Goal: Task Accomplishment & Management: Use online tool/utility

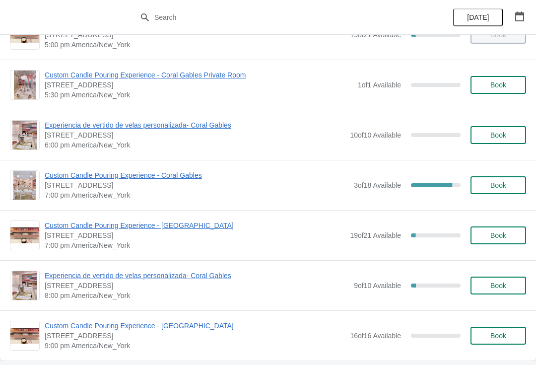
scroll to position [532, 0]
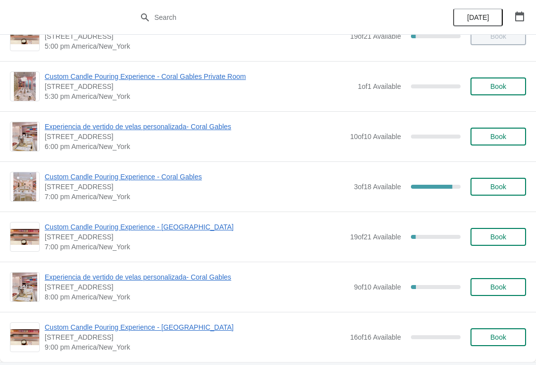
click at [491, 183] on span "Book" at bounding box center [499, 187] width 16 height 8
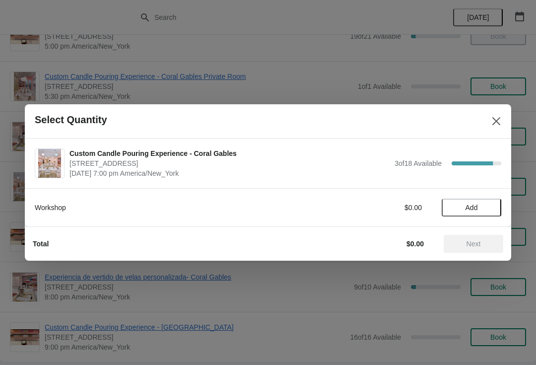
click at [467, 209] on span "Add" at bounding box center [472, 208] width 12 height 8
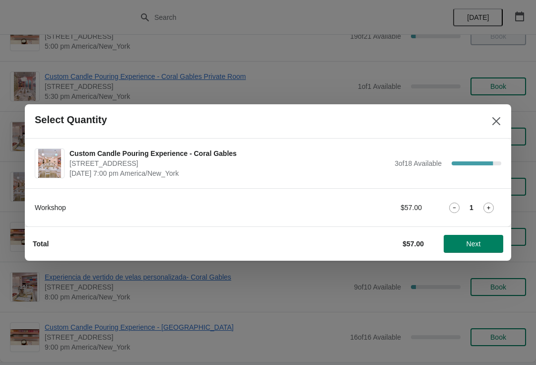
click at [466, 238] on button "Next" at bounding box center [474, 244] width 60 height 18
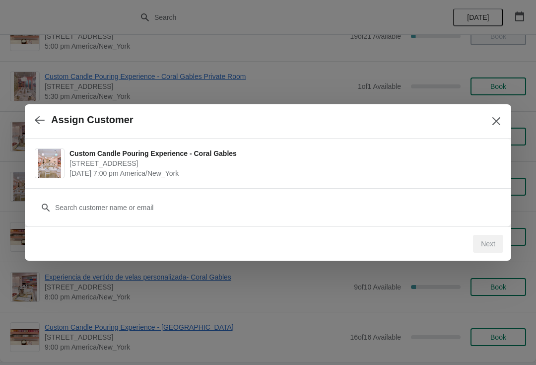
click at [299, 192] on div "Customer" at bounding box center [268, 203] width 467 height 28
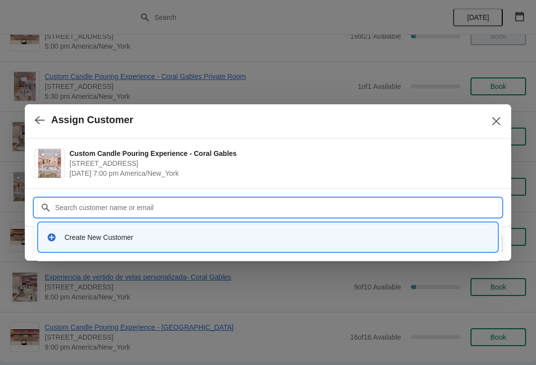
click at [289, 240] on div "Create New Customer" at bounding box center [277, 237] width 425 height 10
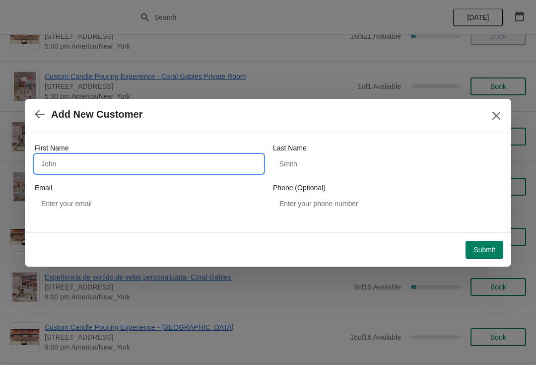
click at [186, 170] on input "First Name" at bounding box center [149, 164] width 228 height 18
type input "Walk ins"
click at [484, 248] on span "Submit" at bounding box center [485, 250] width 22 height 8
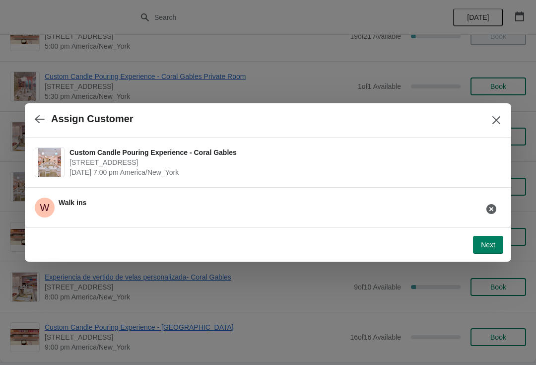
click at [485, 243] on span "Next" at bounding box center [488, 245] width 14 height 8
select select "Friend"
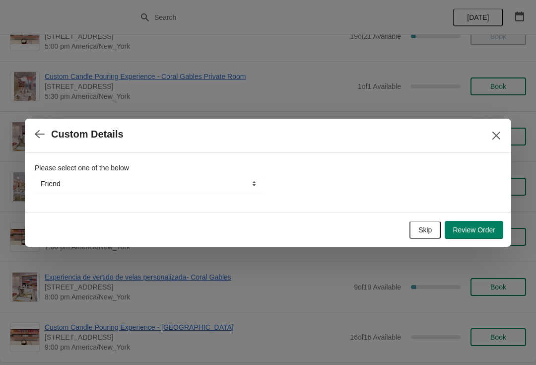
click at [408, 217] on div "Skip Review Order" at bounding box center [266, 228] width 475 height 22
click at [416, 227] on button "Skip" at bounding box center [425, 230] width 31 height 18
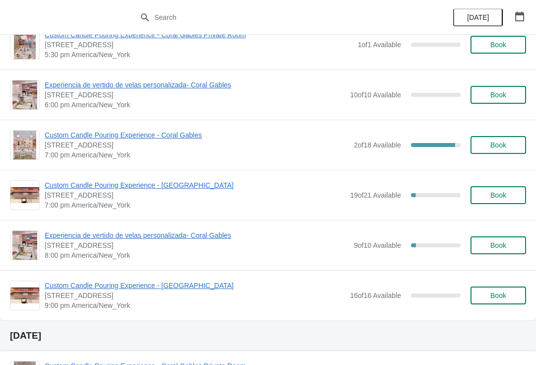
scroll to position [574, 0]
click at [78, 137] on span "Custom Candle Pouring Experience - Coral Gables" at bounding box center [197, 135] width 304 height 10
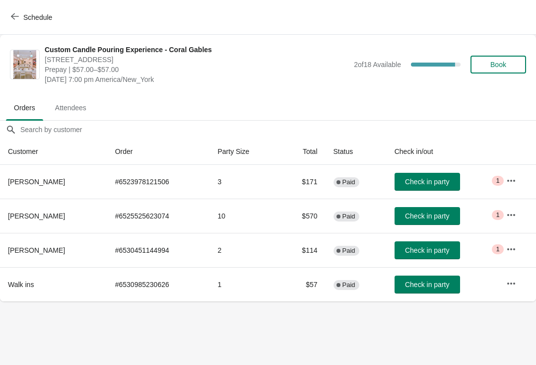
click at [433, 186] on button "Check in party" at bounding box center [428, 182] width 66 height 18
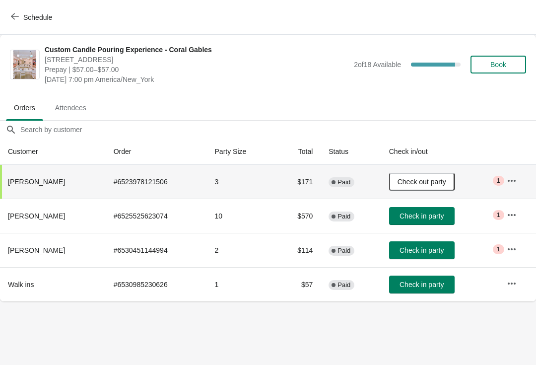
click at [431, 223] on button "Check in party" at bounding box center [422, 216] width 66 height 18
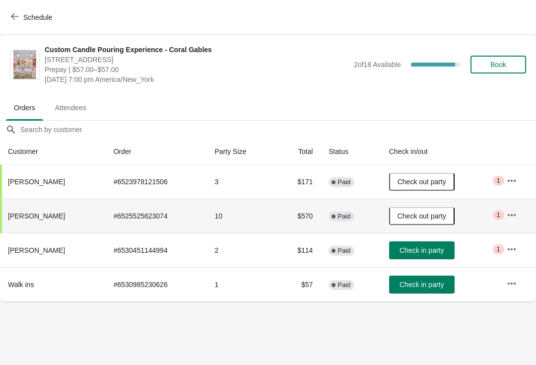
click at [441, 289] on span "Check in party" at bounding box center [422, 285] width 44 height 8
